Goal: Connect with others: Connect with others

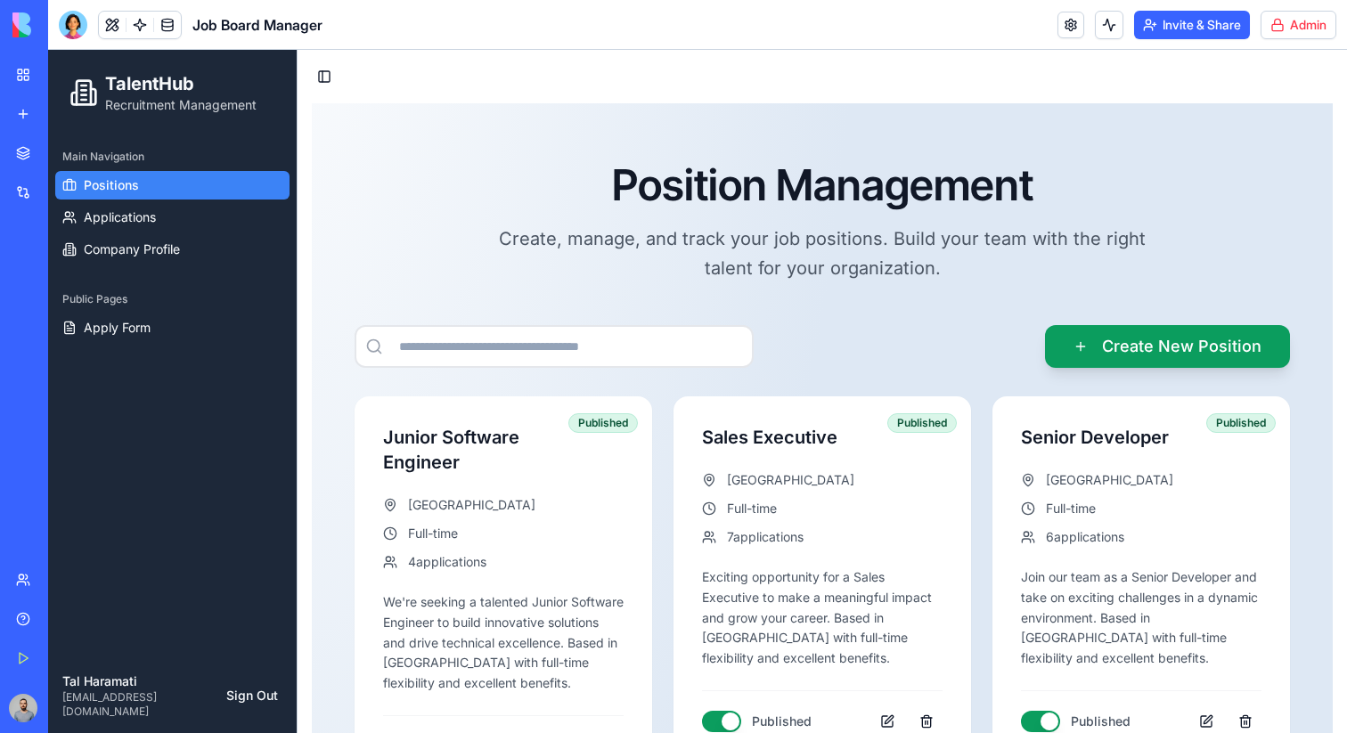
scroll to position [155, 0]
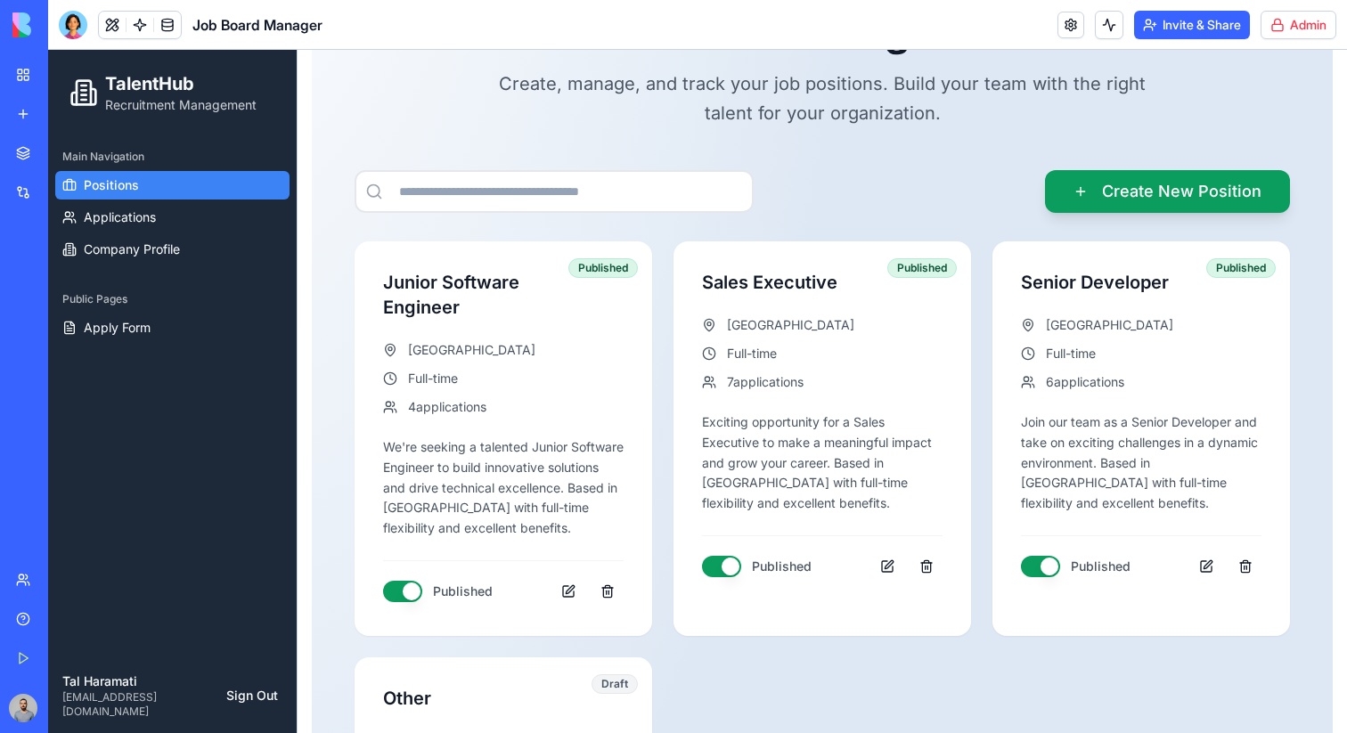
click at [24, 74] on link "My Workspace" at bounding box center [40, 75] width 71 height 36
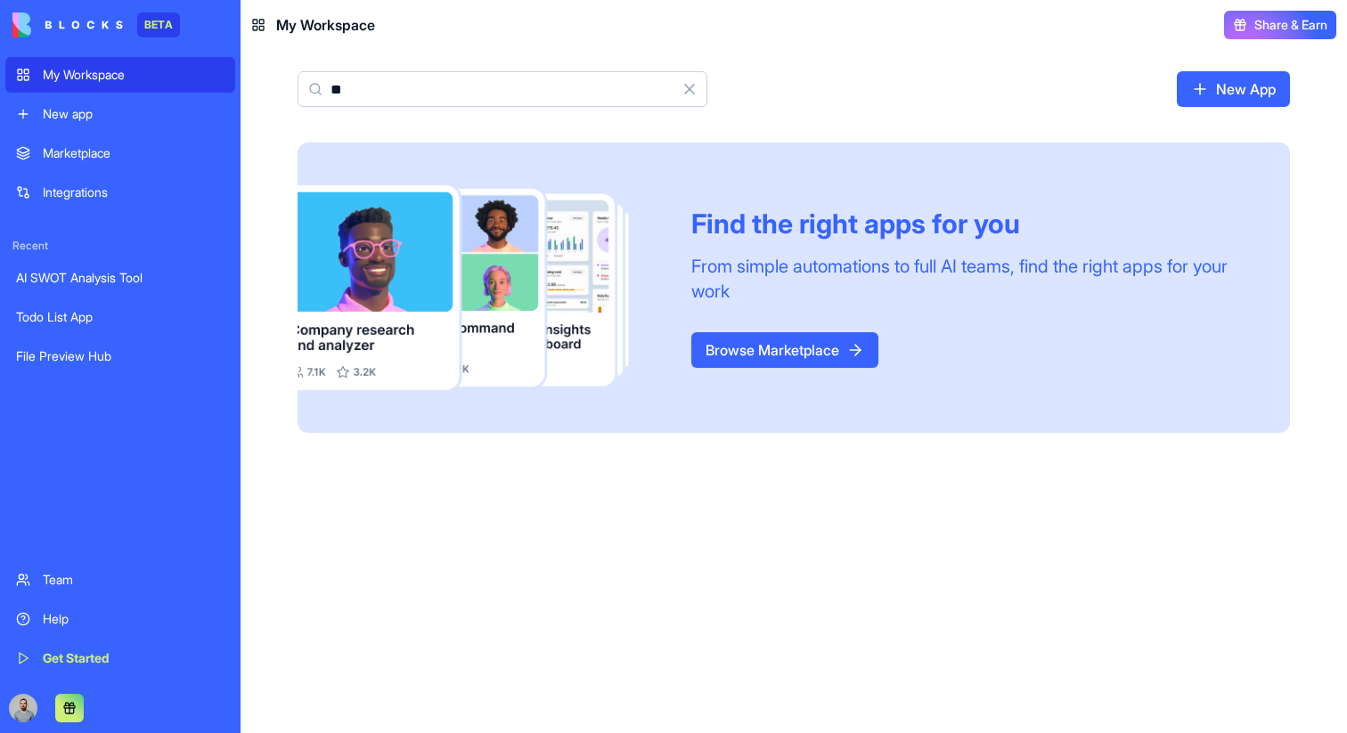
type input "*"
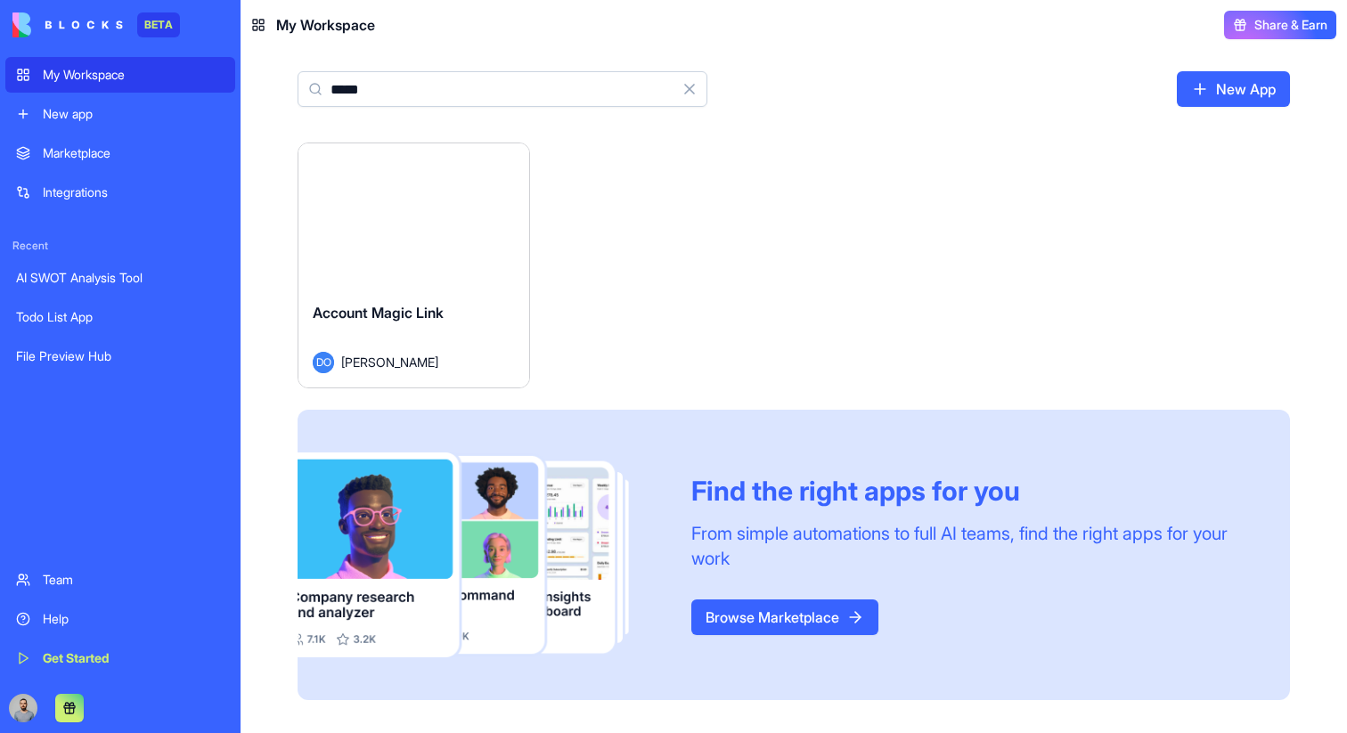
type input "*****"
click at [454, 270] on div "Launch" at bounding box center [413, 215] width 231 height 144
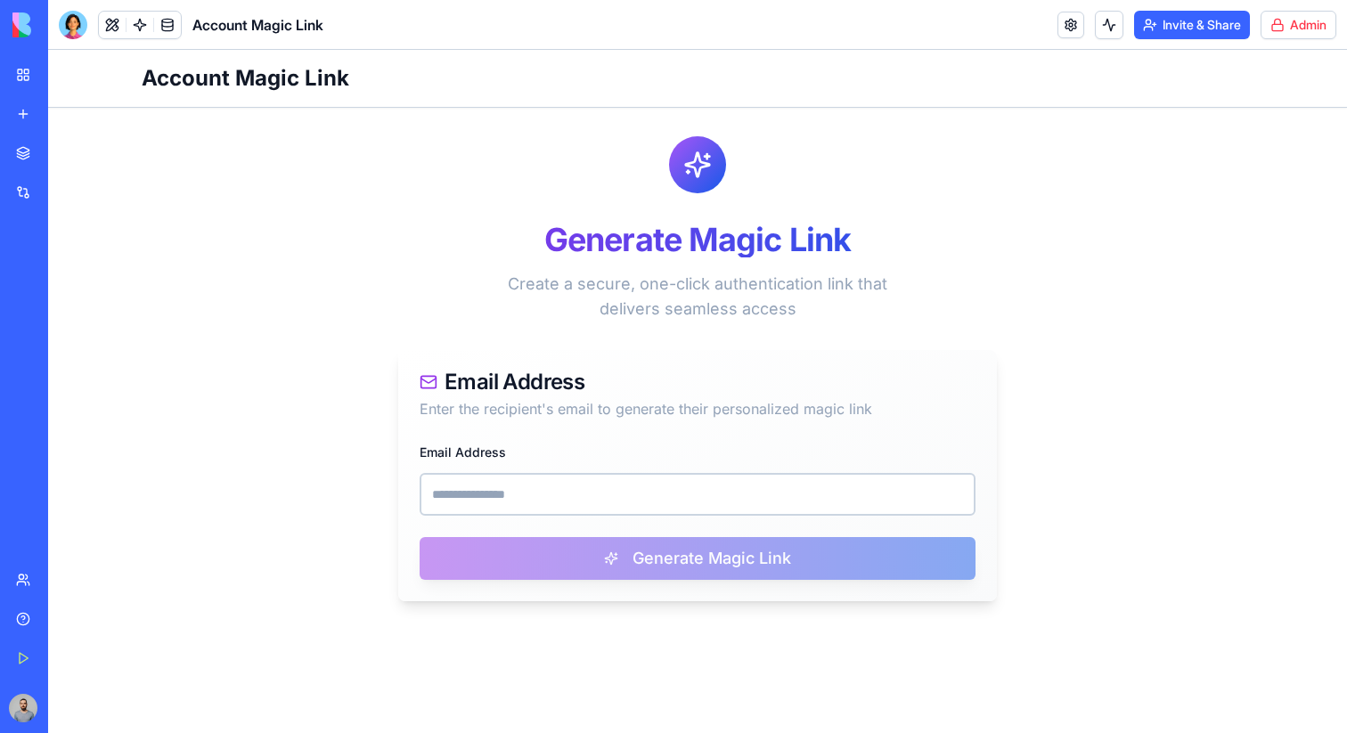
click at [1187, 11] on button "Invite & Share" at bounding box center [1192, 25] width 116 height 29
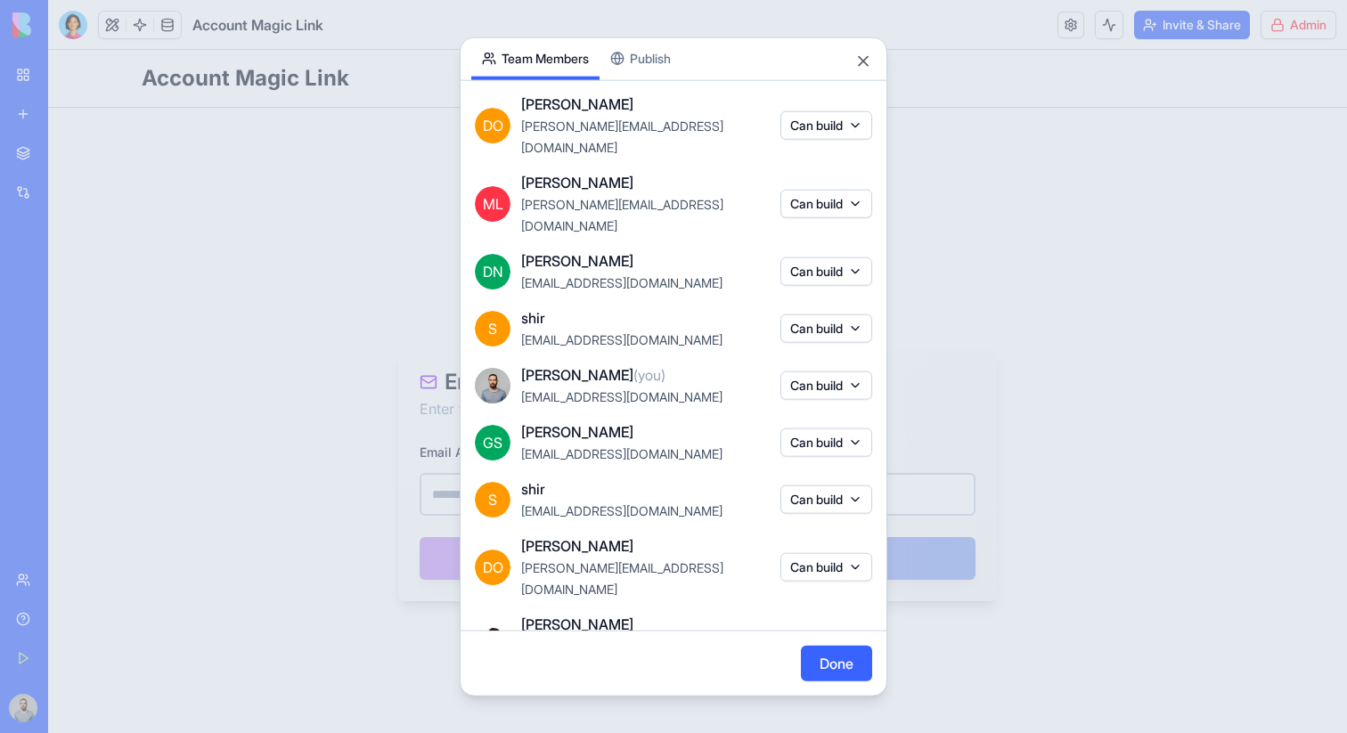
scroll to position [181, 0]
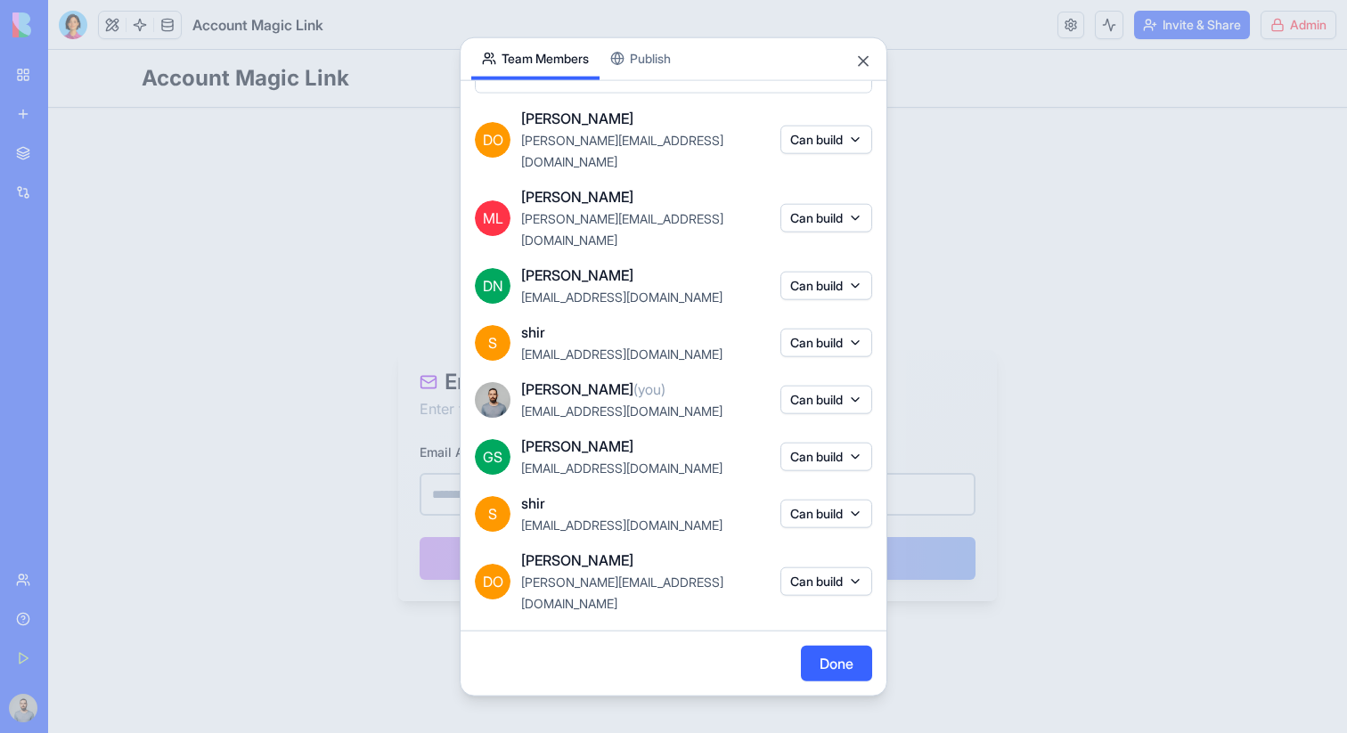
click at [522, 289] on span "[EMAIL_ADDRESS][DOMAIN_NAME]" at bounding box center [621, 296] width 201 height 15
drag, startPoint x: 522, startPoint y: 254, endPoint x: 596, endPoint y: 254, distance: 73.9
click at [596, 289] on span "[EMAIL_ADDRESS][DOMAIN_NAME]" at bounding box center [621, 296] width 201 height 15
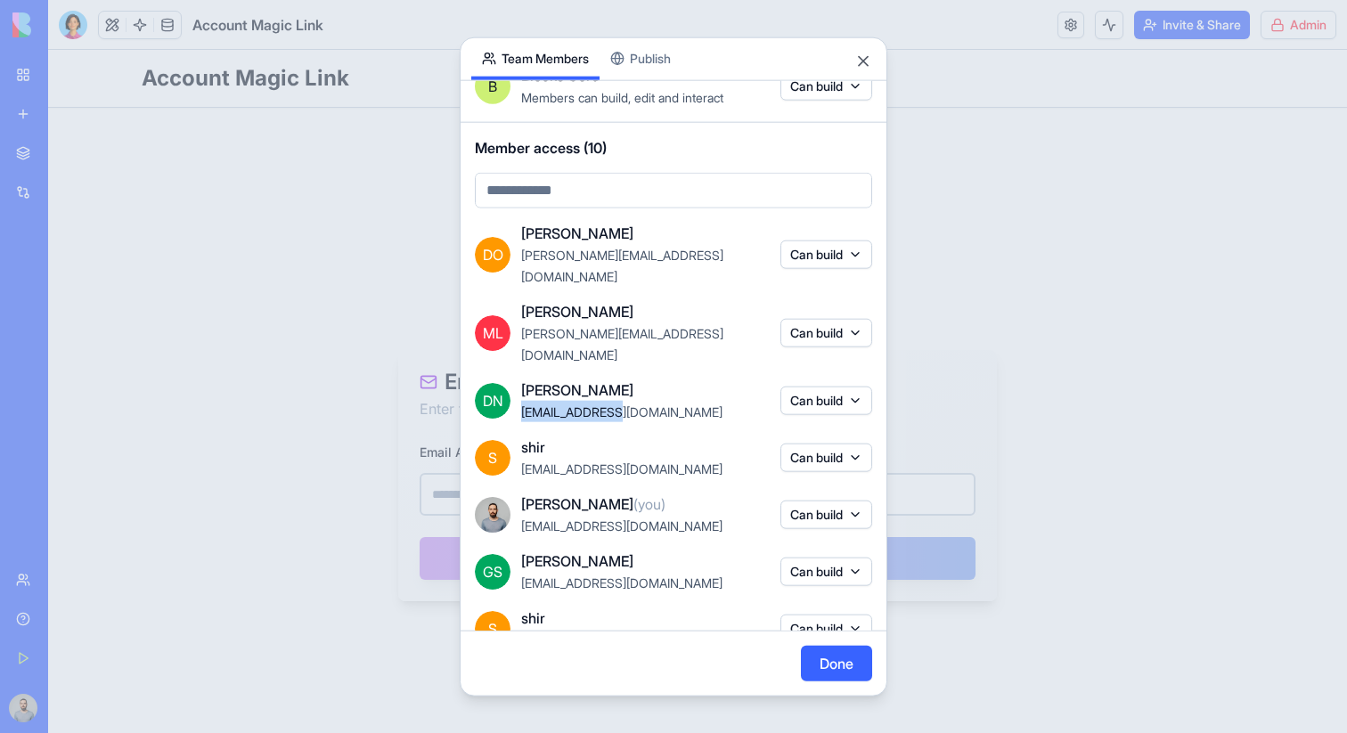
scroll to position [0, 0]
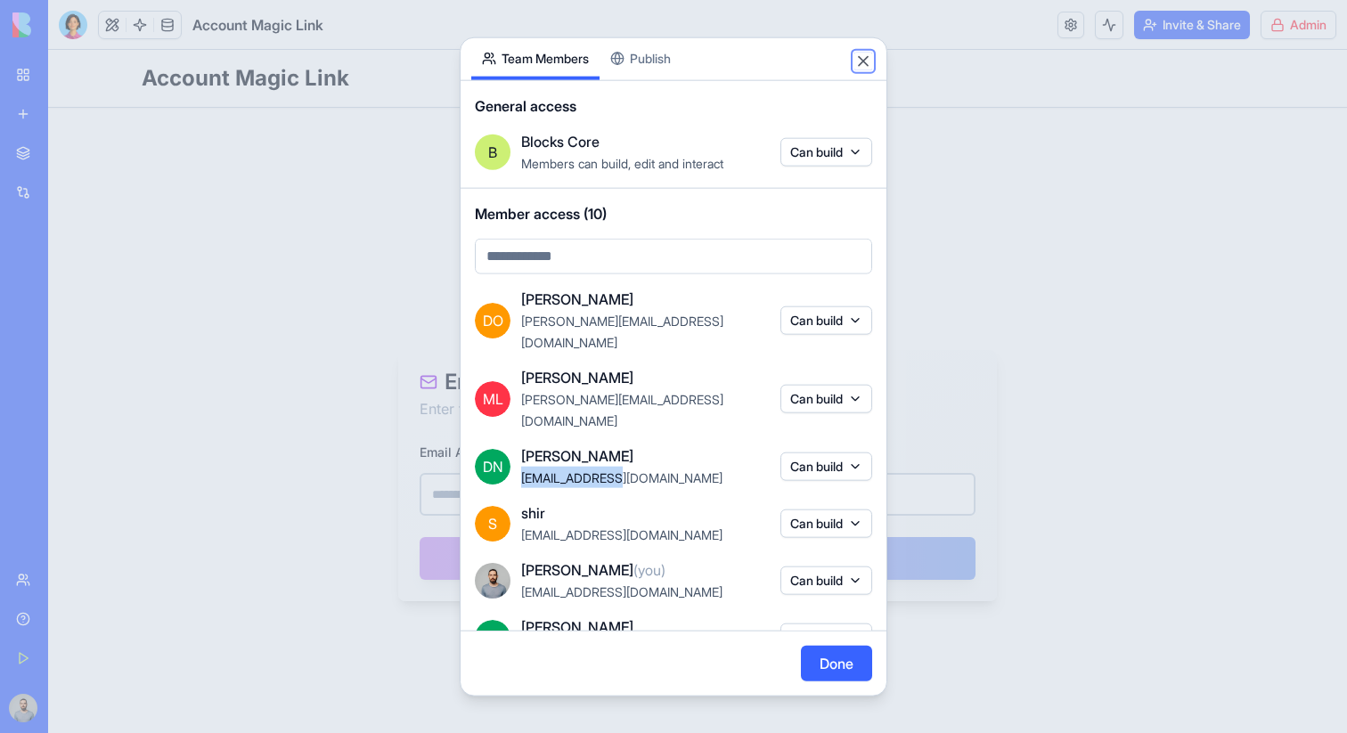
click at [866, 62] on button "Close" at bounding box center [863, 61] width 18 height 18
